Goal: Transaction & Acquisition: Purchase product/service

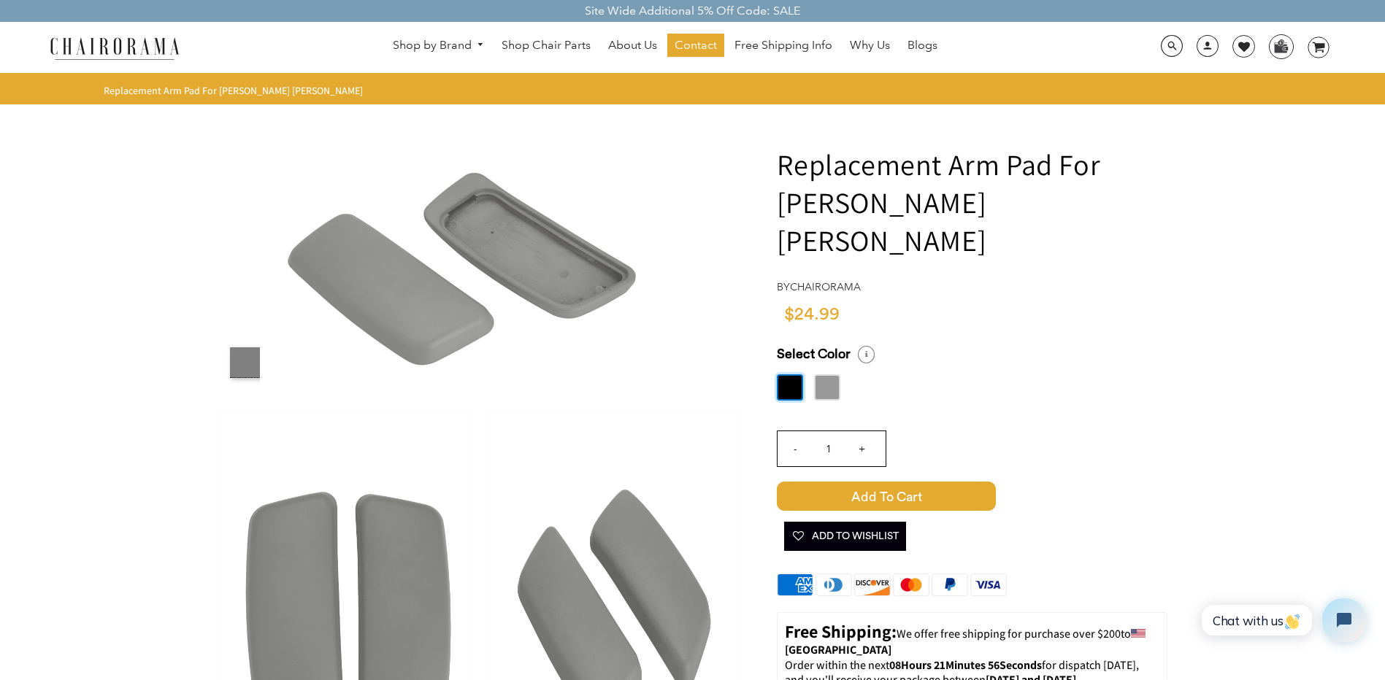
click at [828, 374] on label at bounding box center [827, 387] width 26 height 26
click at [0, 0] on input "radio" at bounding box center [0, 0] width 0 height 0
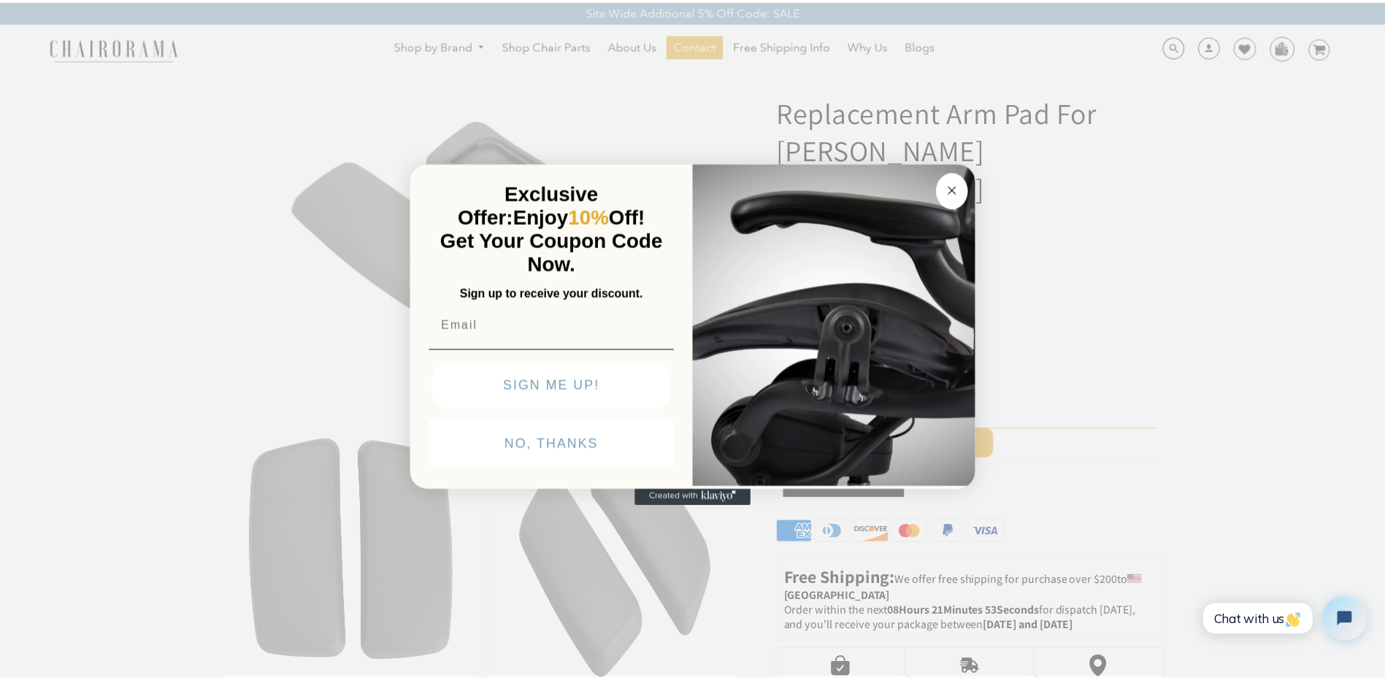
scroll to position [73, 0]
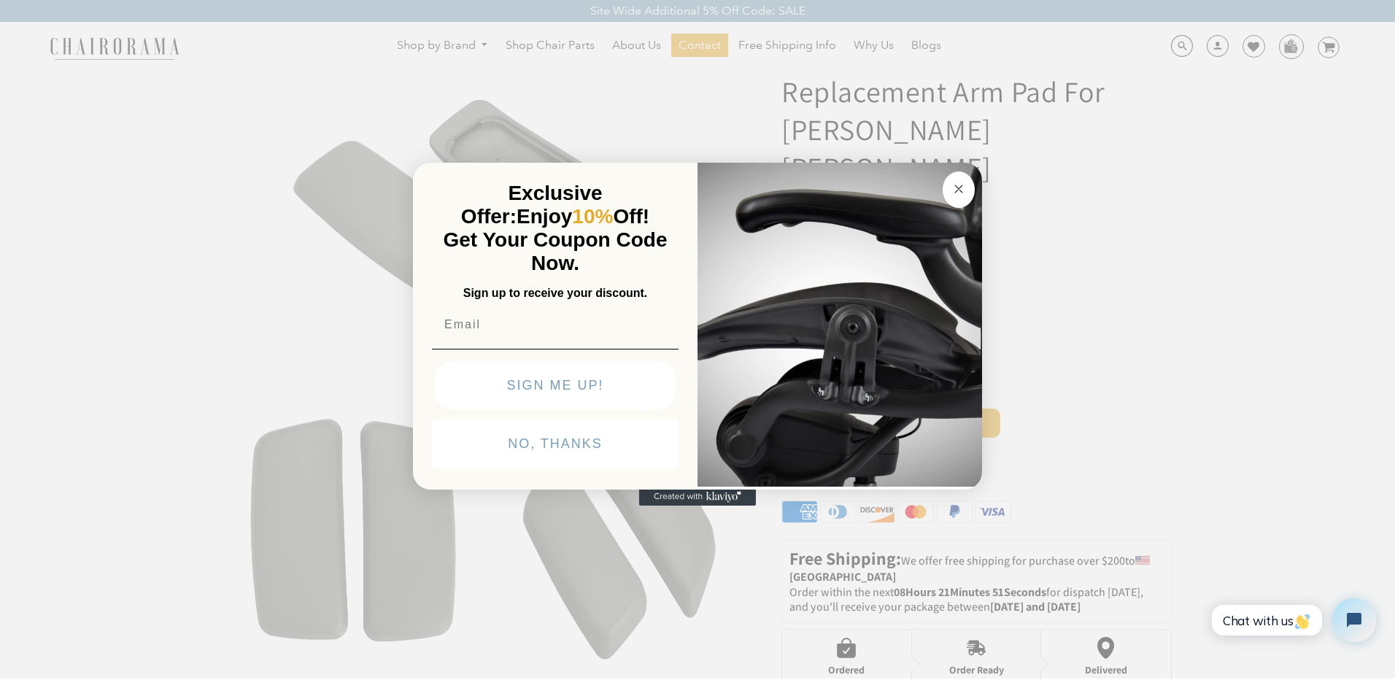
click at [960, 186] on circle "Close dialog" at bounding box center [959, 189] width 17 height 17
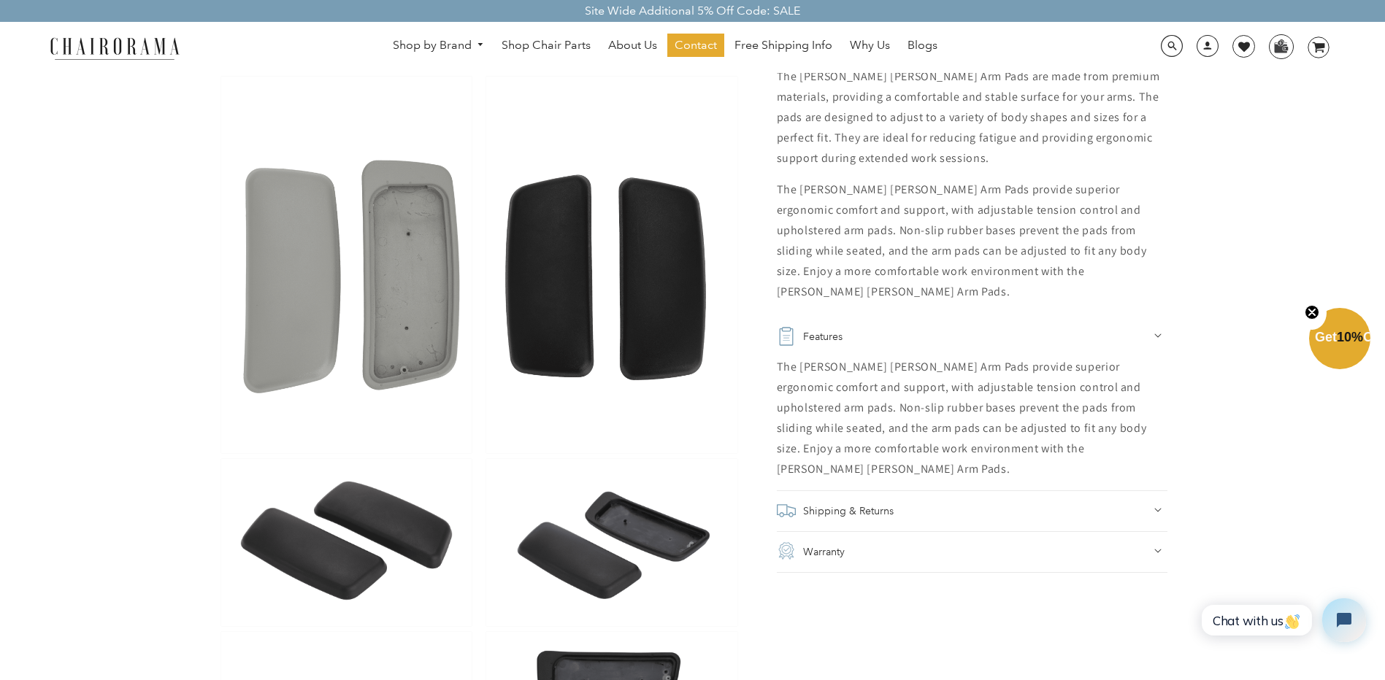
scroll to position [900, 0]
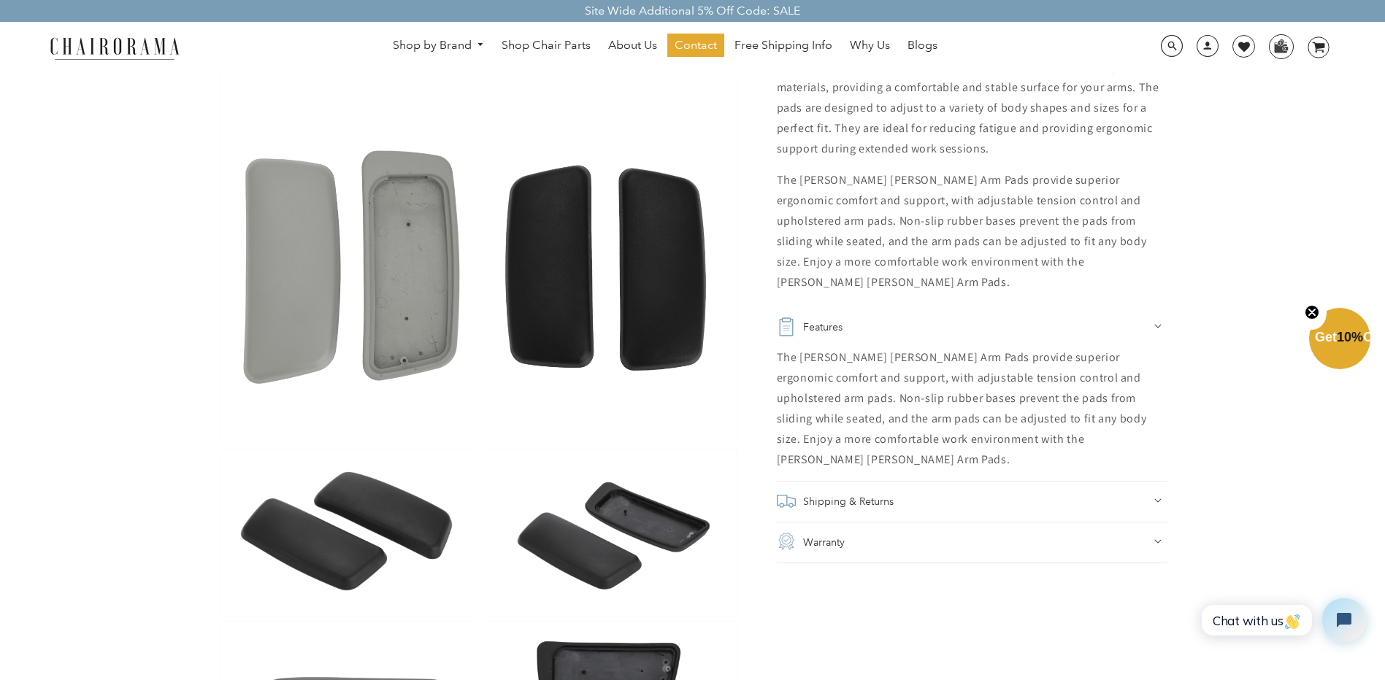
click at [1155, 522] on summary "Warranty" at bounding box center [972, 542] width 390 height 41
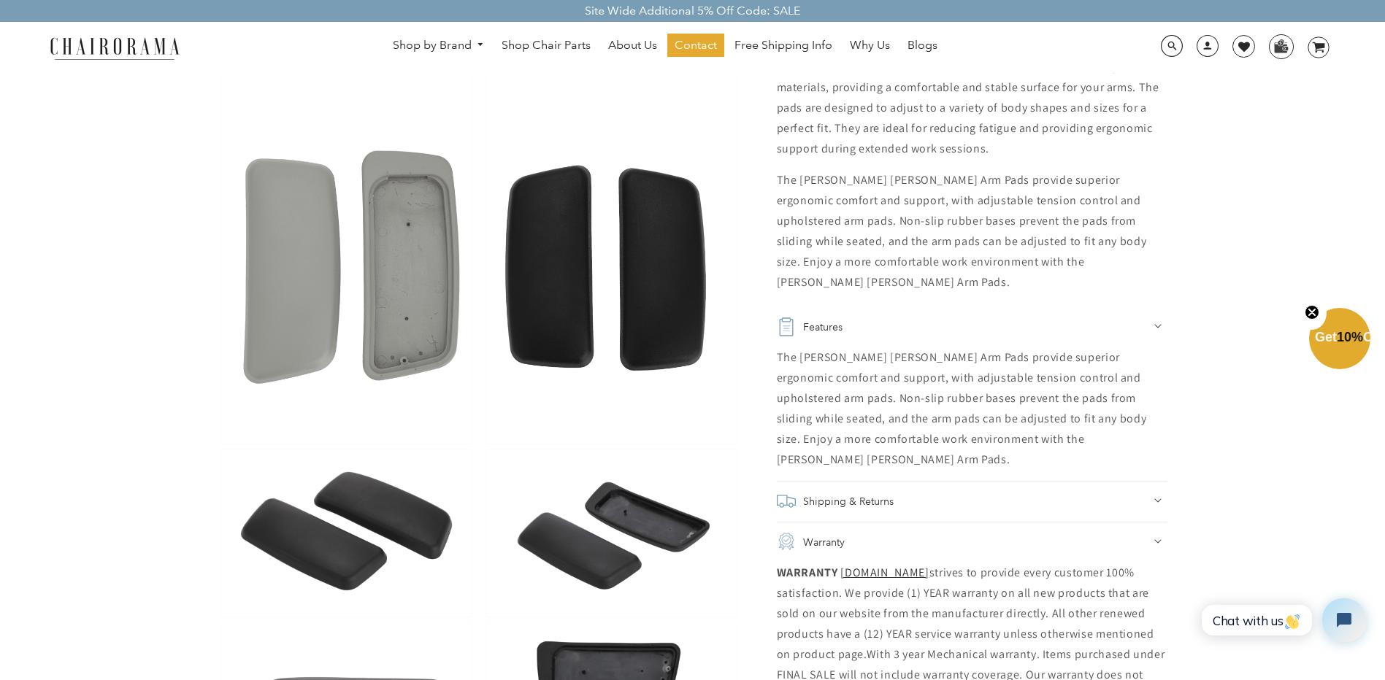
click at [1152, 491] on div "Shipping & Returns" at bounding box center [972, 501] width 390 height 20
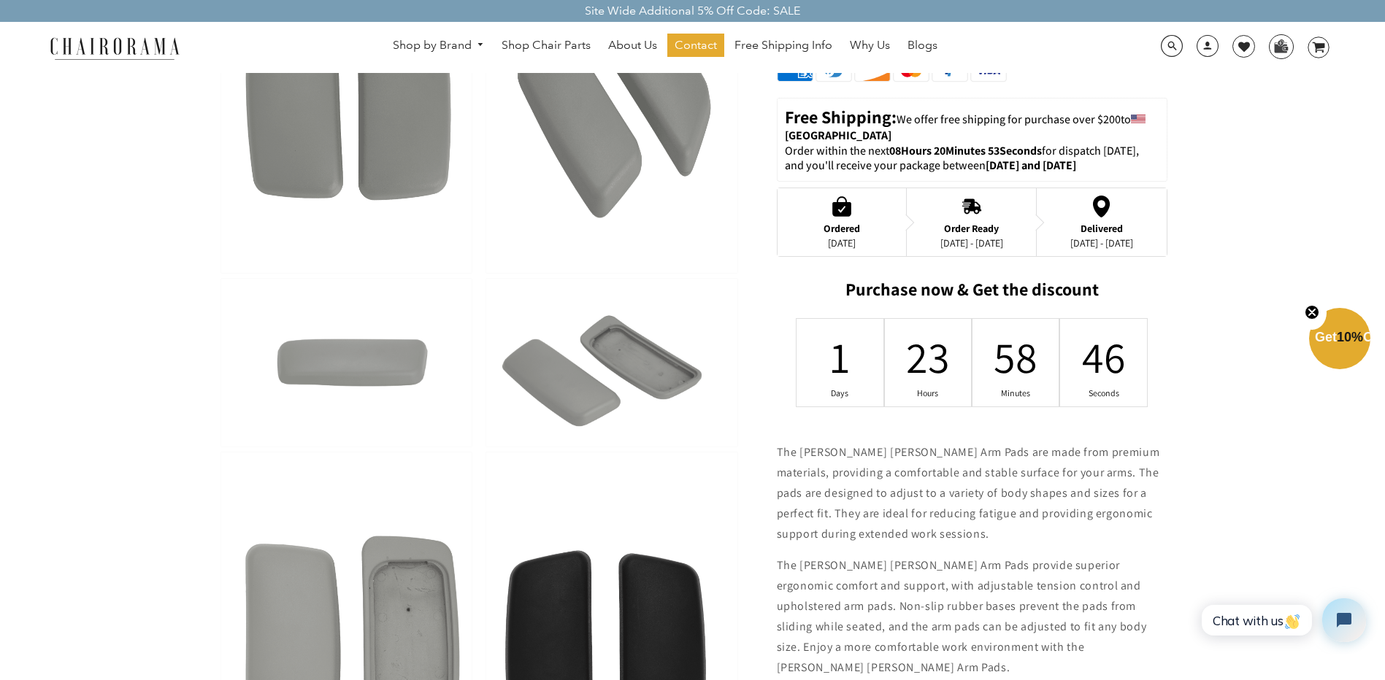
scroll to position [511, 0]
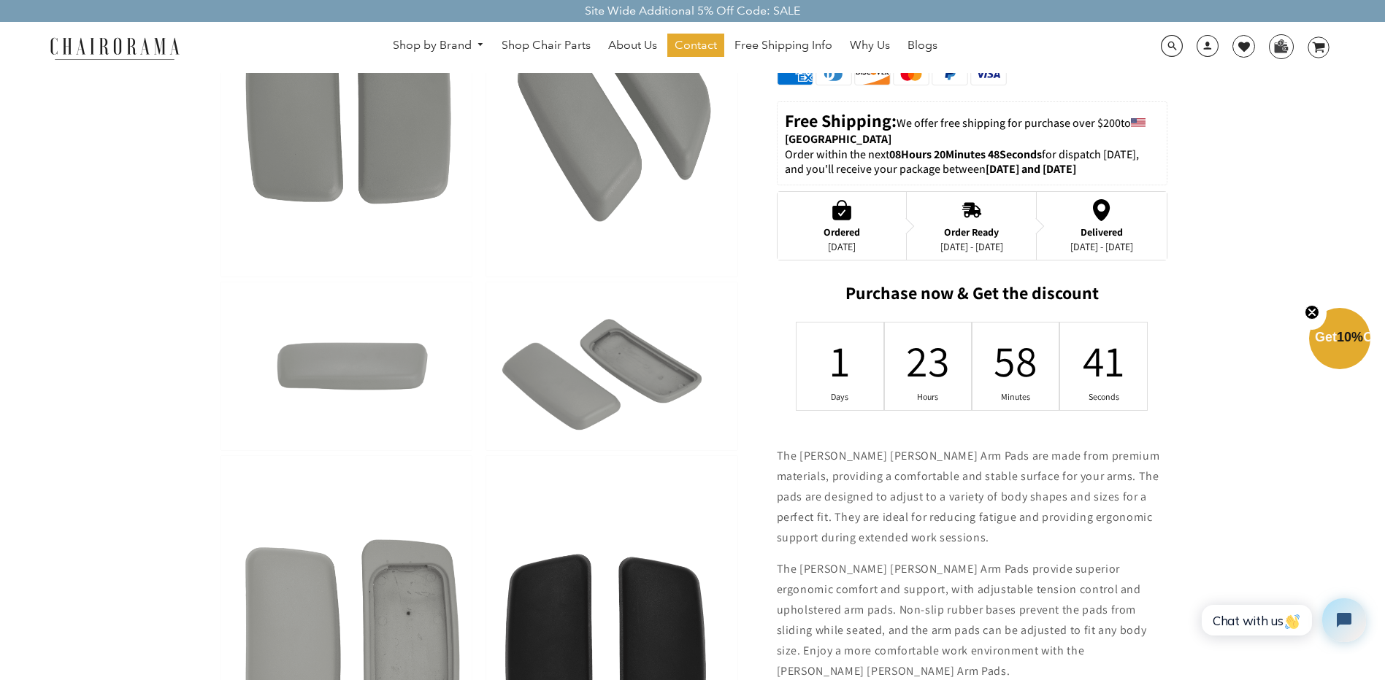
click at [1312, 309] on circle "Close teaser" at bounding box center [1312, 313] width 14 height 14
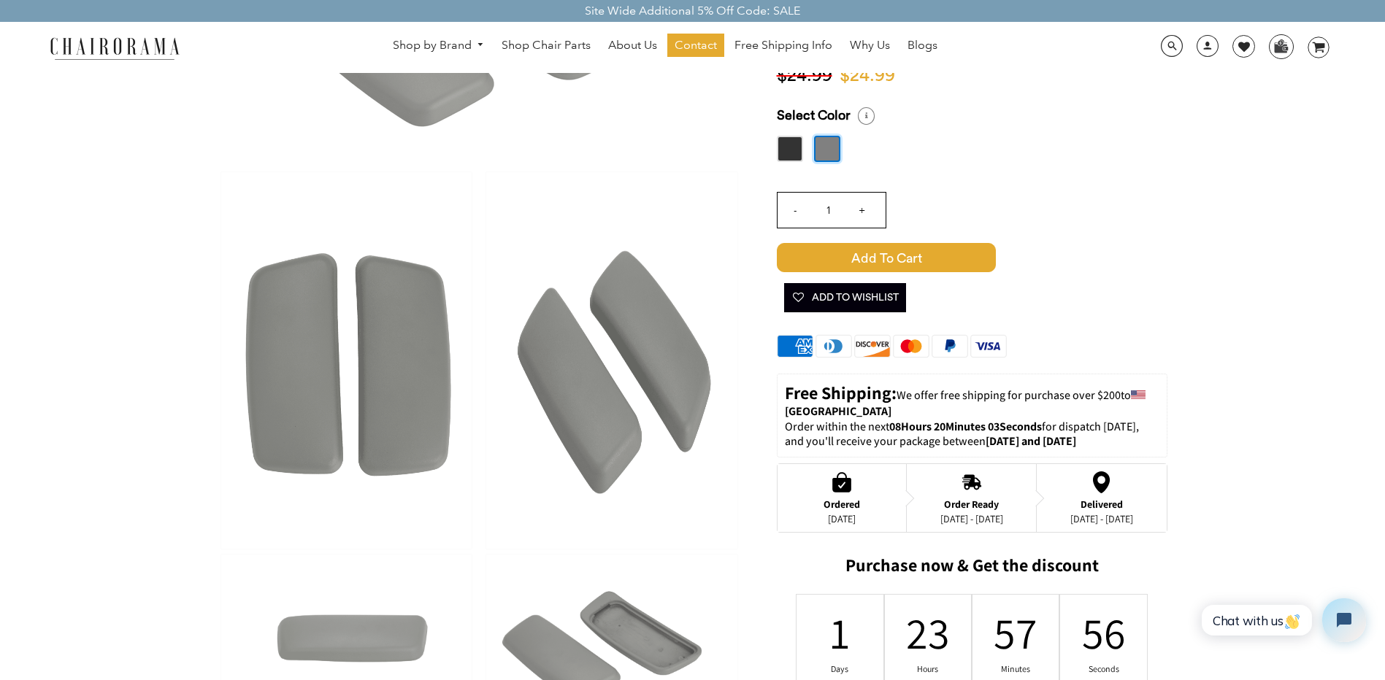
scroll to position [268, 0]
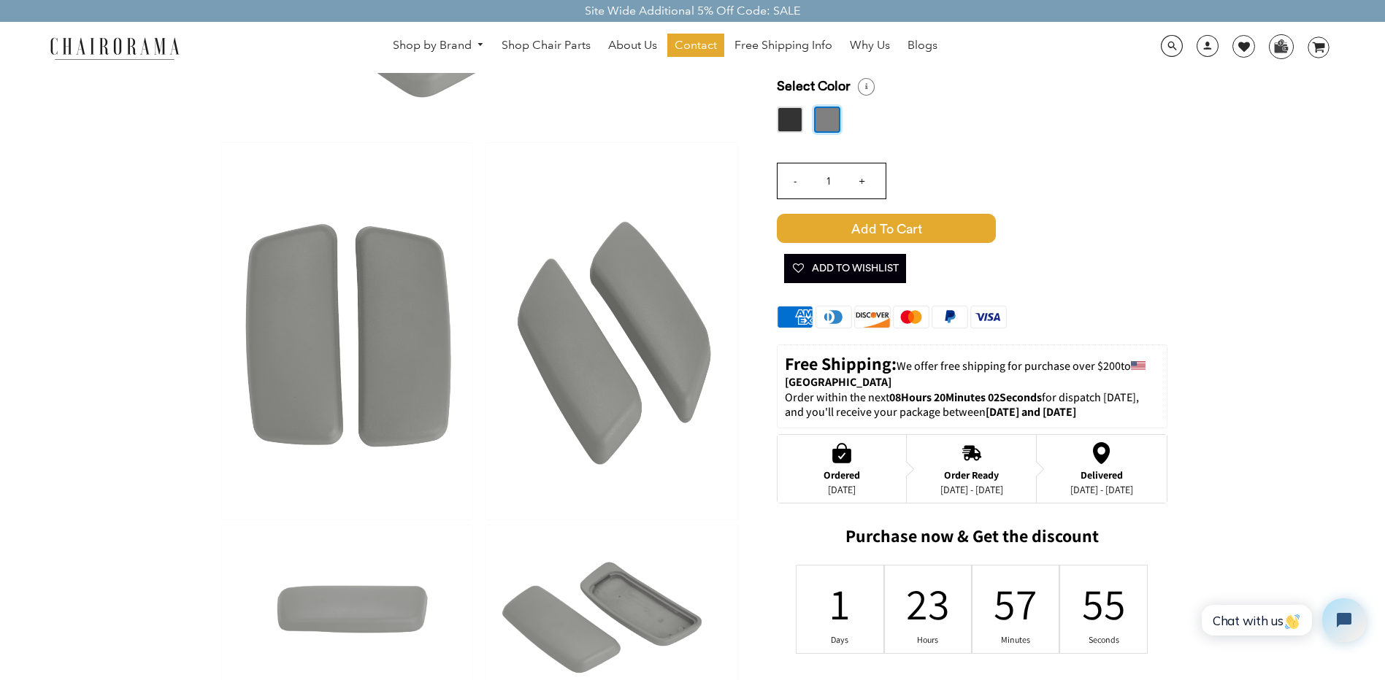
click at [900, 214] on span "Add to Cart" at bounding box center [886, 228] width 219 height 29
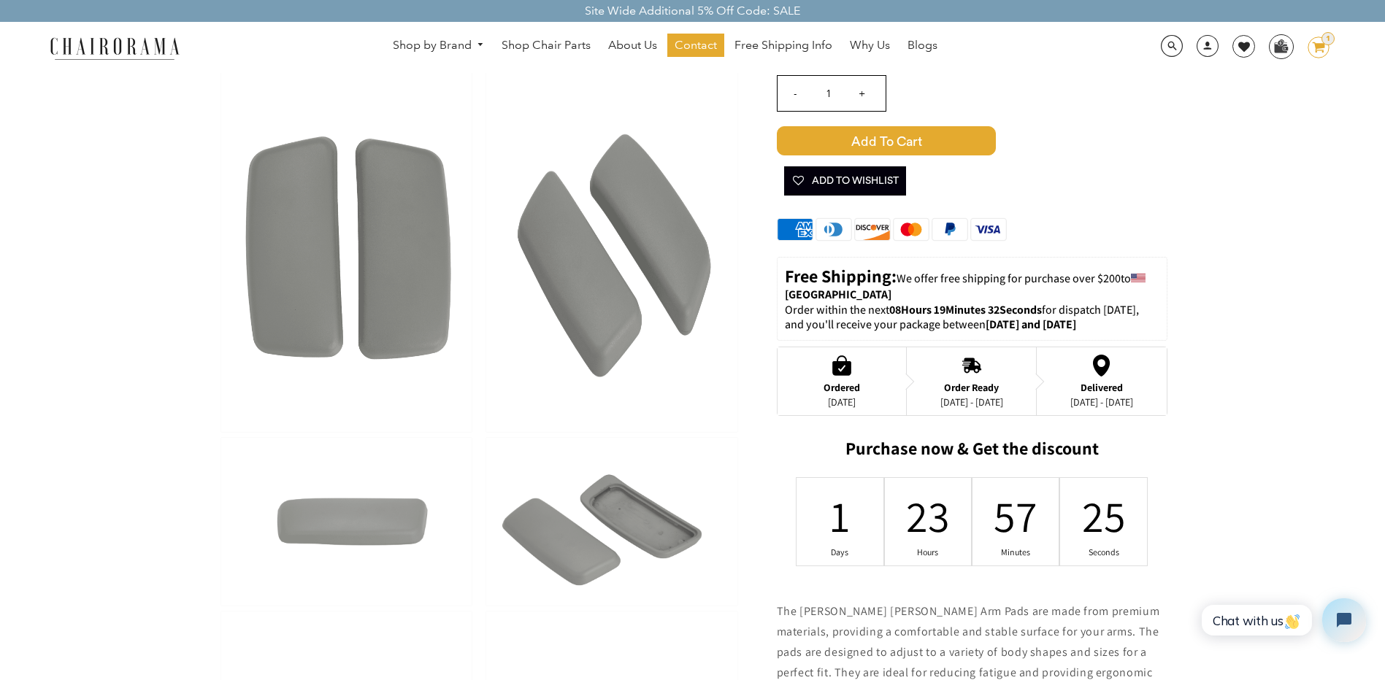
scroll to position [341, 0]
